Goal: Information Seeking & Learning: Learn about a topic

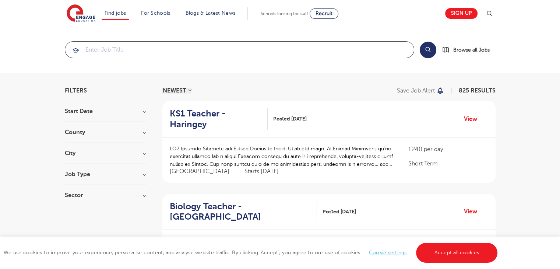
click at [124, 45] on input "search" at bounding box center [239, 50] width 348 height 16
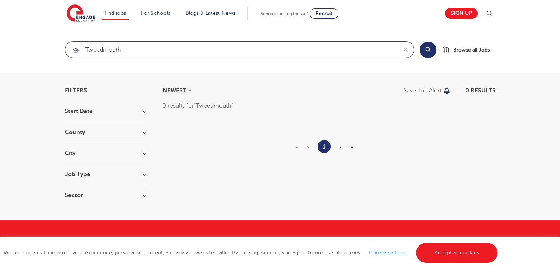
type input "Tweedmouth"
click button "Submit" at bounding box center [0, 0] width 0 height 0
drag, startPoint x: 404, startPoint y: 51, endPoint x: 397, endPoint y: 38, distance: 15.1
click at [404, 50] on icon "reset" at bounding box center [404, 49] width 7 height 7
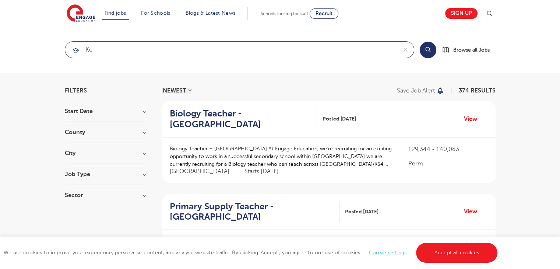
type input "K"
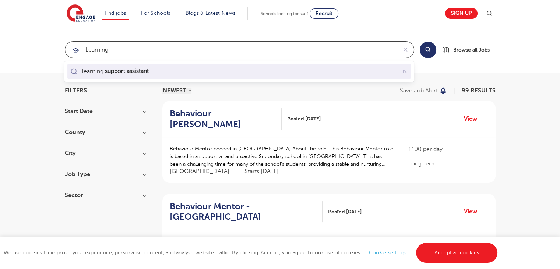
click at [100, 70] on div "learning support assistant" at bounding box center [115, 71] width 67 height 7
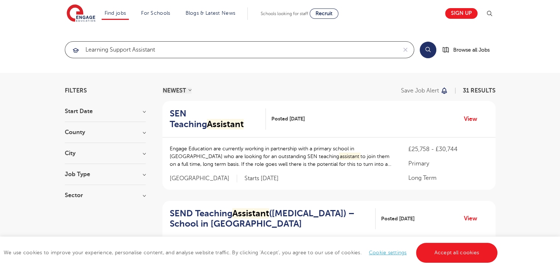
type input "learning support assistant"
click at [84, 132] on h3 "County" at bounding box center [105, 132] width 81 height 6
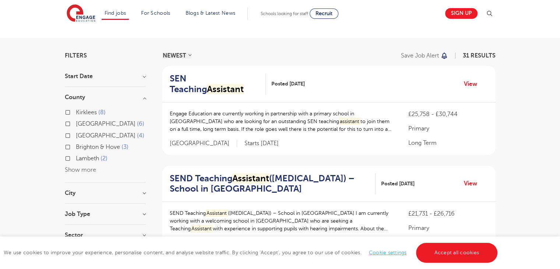
scroll to position [37, 0]
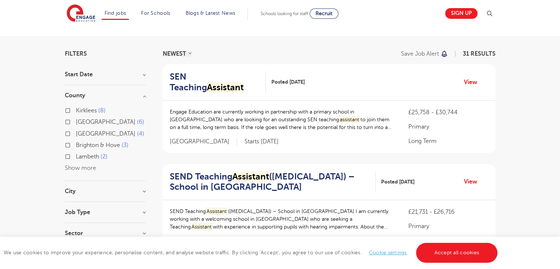
click at [79, 167] on button "Show more" at bounding box center [80, 167] width 31 height 7
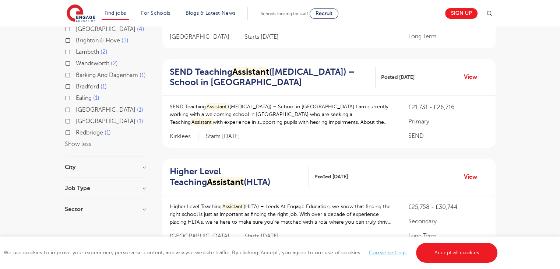
scroll to position [147, 0]
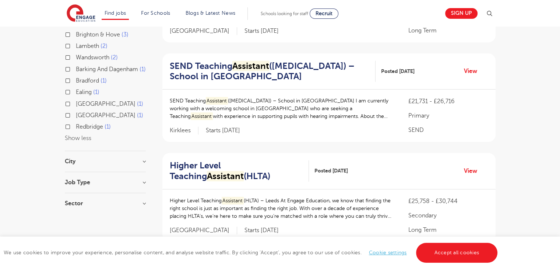
click at [75, 164] on h3 "City" at bounding box center [105, 161] width 81 height 6
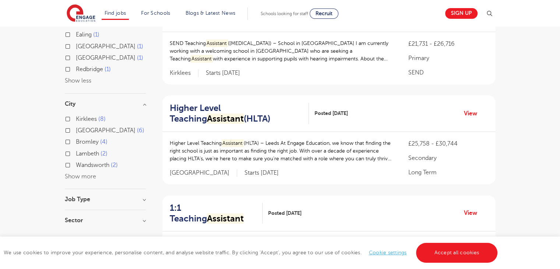
scroll to position [221, 0]
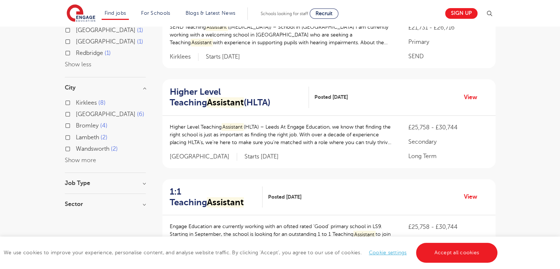
click at [88, 163] on button "Show more" at bounding box center [80, 160] width 31 height 7
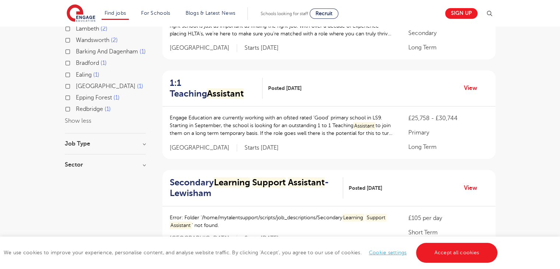
scroll to position [331, 0]
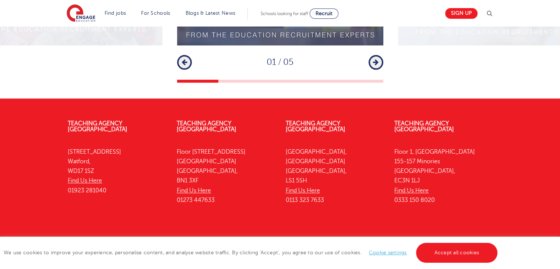
scroll to position [957, 0]
